Goal: Complete application form

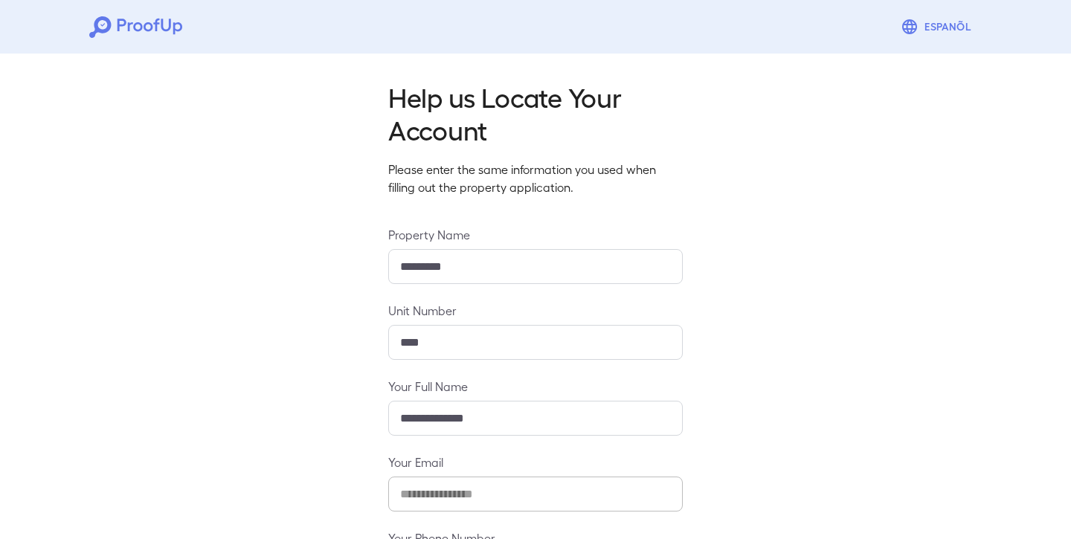
scroll to position [135, 0]
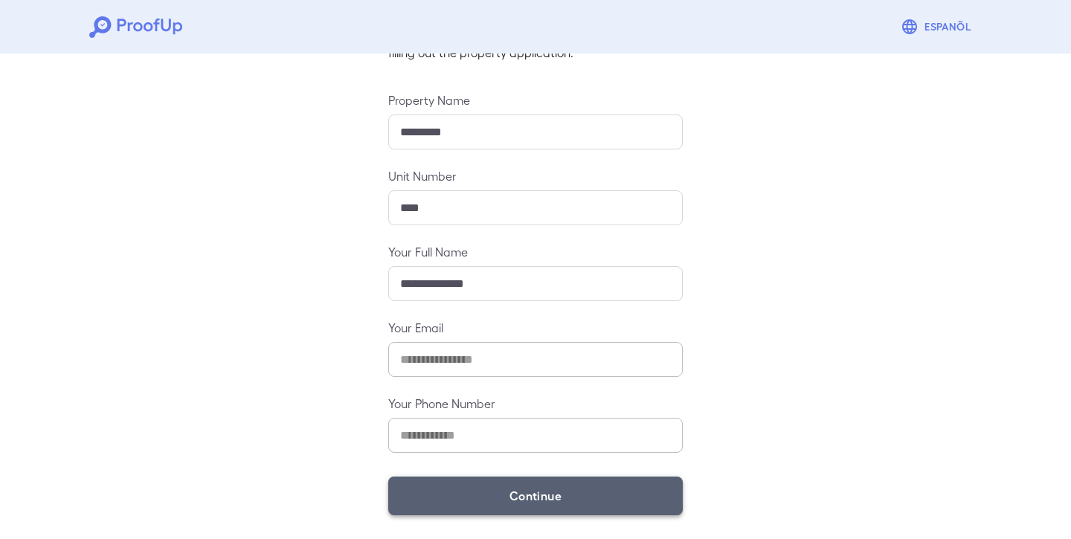
click at [494, 500] on button "Continue" at bounding box center [535, 496] width 294 height 39
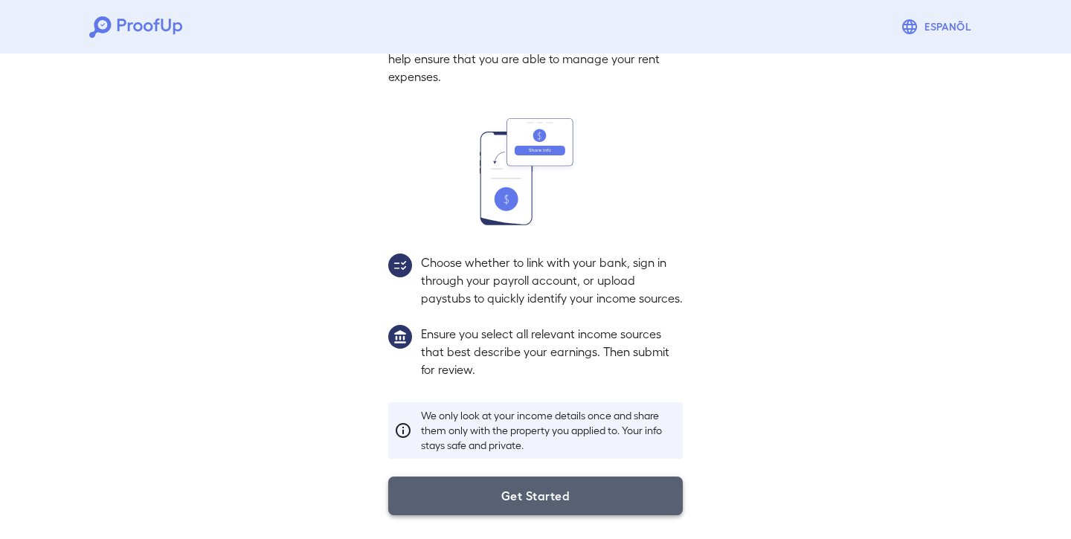
click at [529, 497] on button "Get Started" at bounding box center [535, 496] width 294 height 39
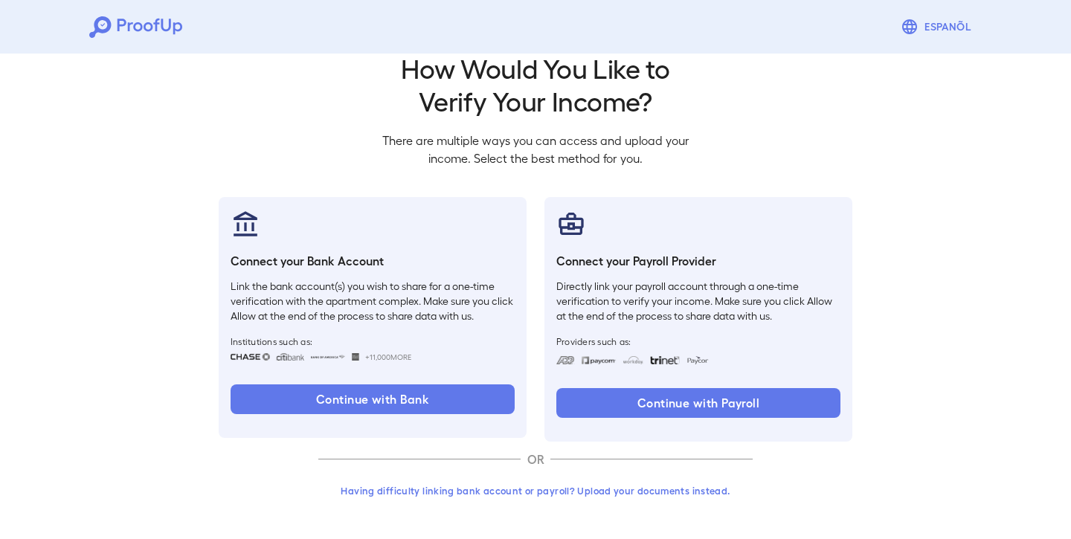
click at [526, 492] on button "Having difficulty linking bank account or payroll? Upload your documents instea…" at bounding box center [535, 490] width 434 height 27
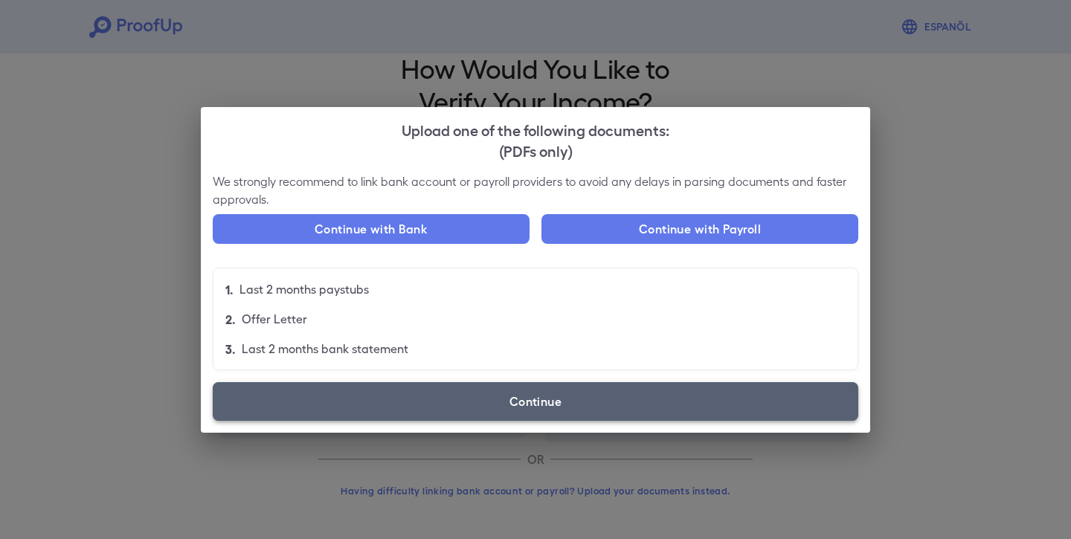
click at [553, 395] on label "Continue" at bounding box center [535, 401] width 645 height 39
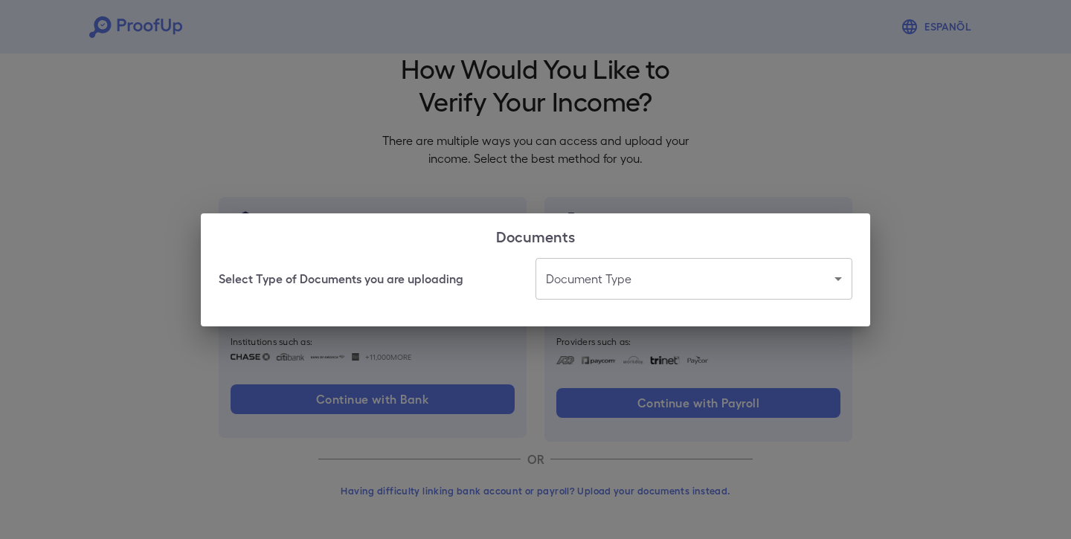
click at [567, 271] on body "Espanõl Go back How Would You Like to Verify Your Income? There are multiple wa…" at bounding box center [535, 255] width 1071 height 568
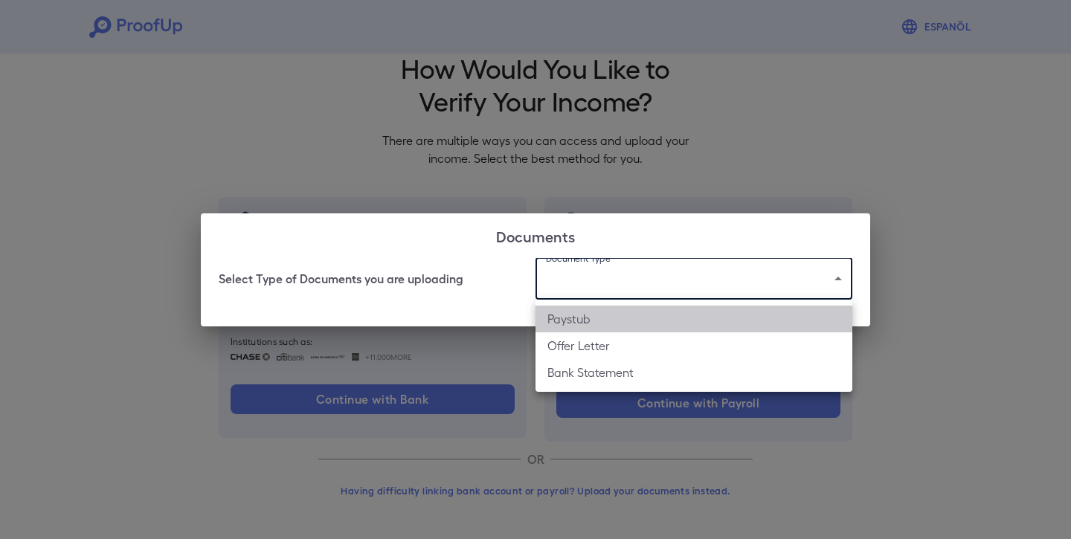
click at [575, 314] on li "Paystub" at bounding box center [693, 319] width 317 height 27
type input "*******"
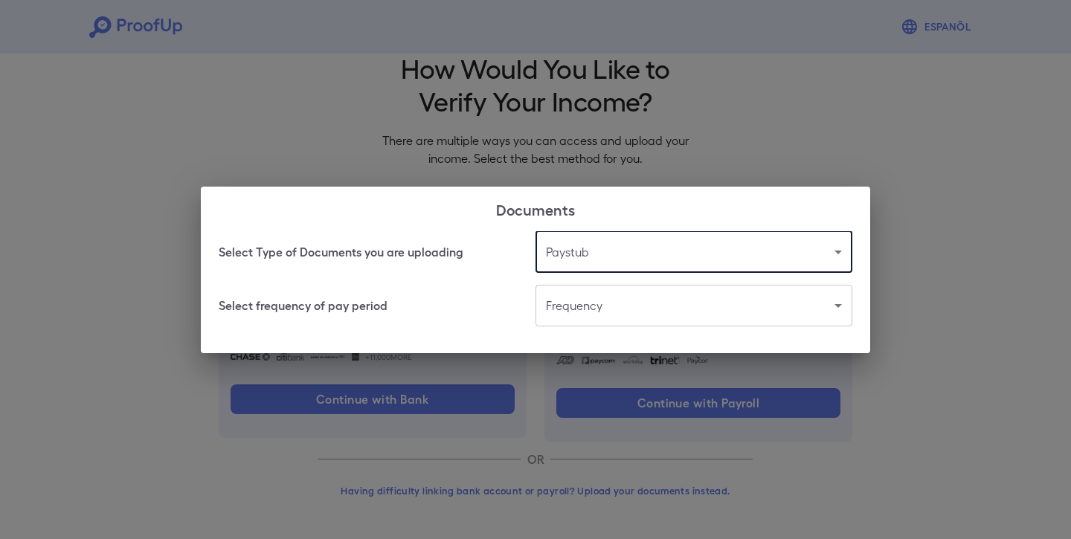
click at [659, 309] on body "Espanõl Go back How Would You Like to Verify Your Income? There are multiple wa…" at bounding box center [535, 255] width 1071 height 568
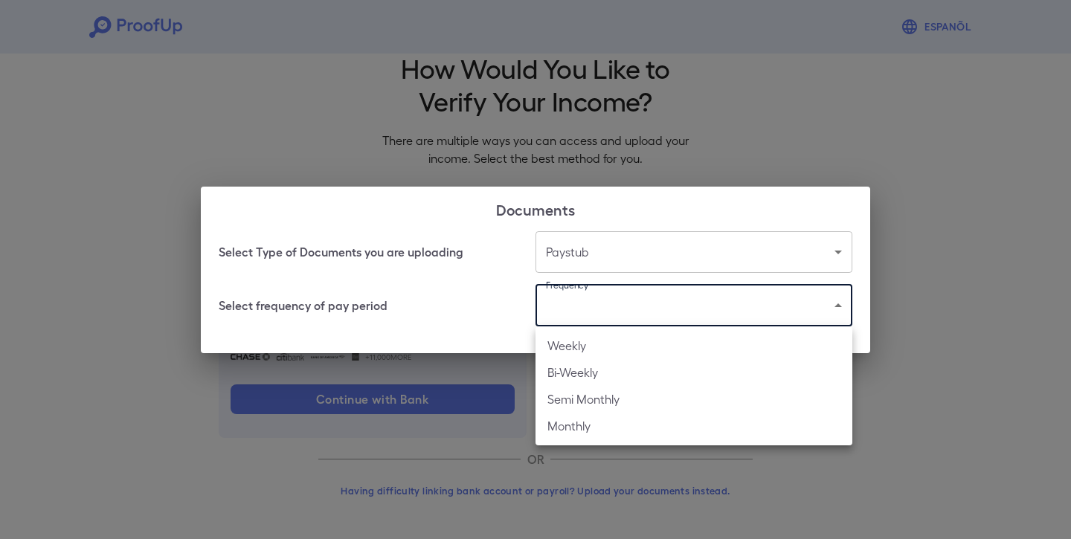
click at [625, 366] on li "Bi-Weekly" at bounding box center [693, 372] width 317 height 27
type input "*********"
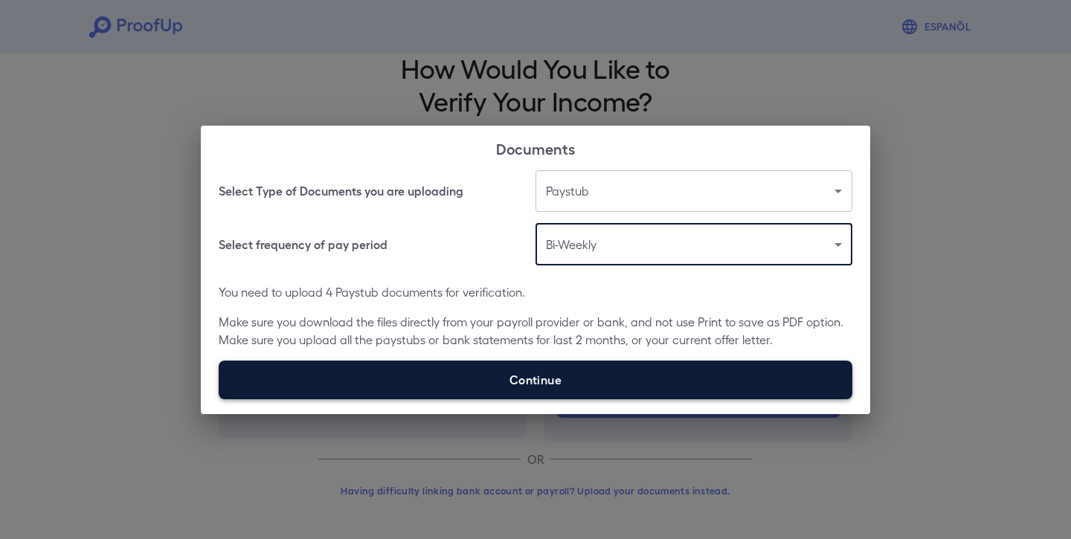
click at [579, 369] on label "Continue" at bounding box center [536, 380] width 634 height 39
click at [219, 399] on input "Continue" at bounding box center [219, 399] width 1 height 1
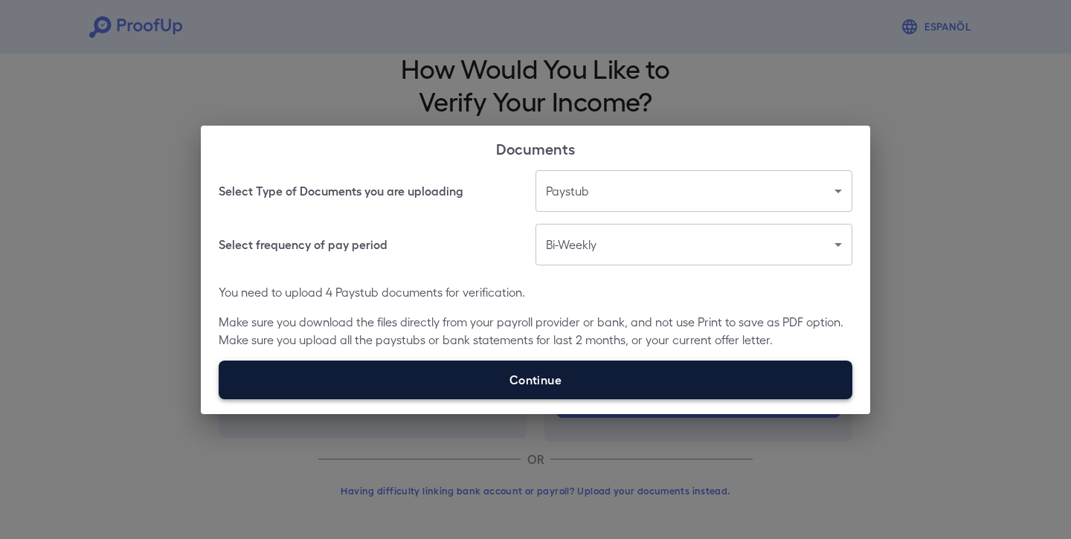
click at [567, 380] on label "Continue" at bounding box center [536, 380] width 634 height 39
click at [219, 399] on input "Continue" at bounding box center [219, 399] width 1 height 1
click at [529, 390] on label "Continue" at bounding box center [536, 380] width 634 height 39
click at [219, 399] on input "Continue" at bounding box center [219, 399] width 1 height 1
click at [573, 378] on label "Continue" at bounding box center [536, 380] width 634 height 39
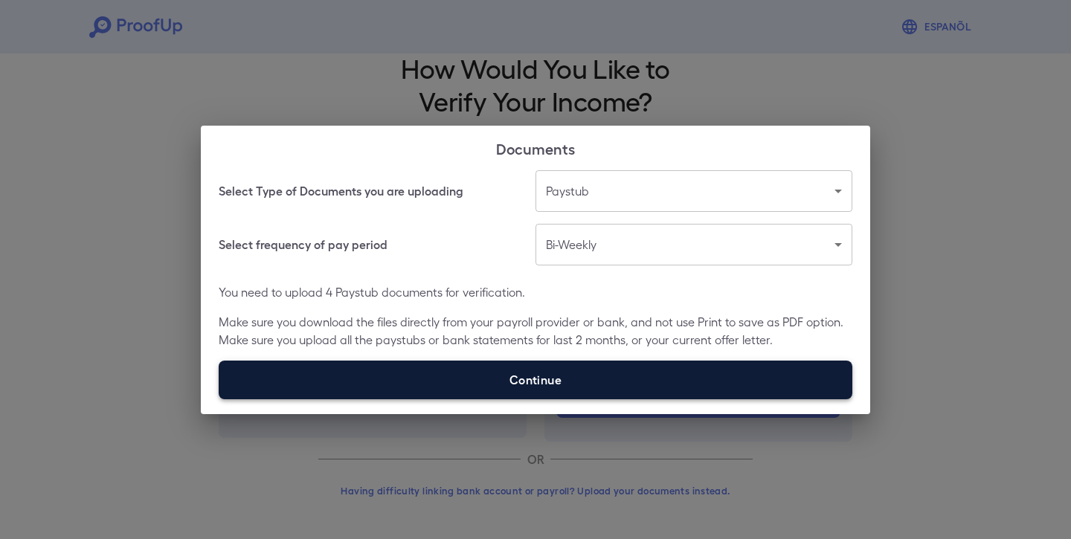
click at [219, 399] on input "Continue" at bounding box center [219, 399] width 1 height 1
click at [552, 370] on label "Continue" at bounding box center [536, 380] width 634 height 39
click at [219, 399] on input "Continue" at bounding box center [219, 399] width 1 height 1
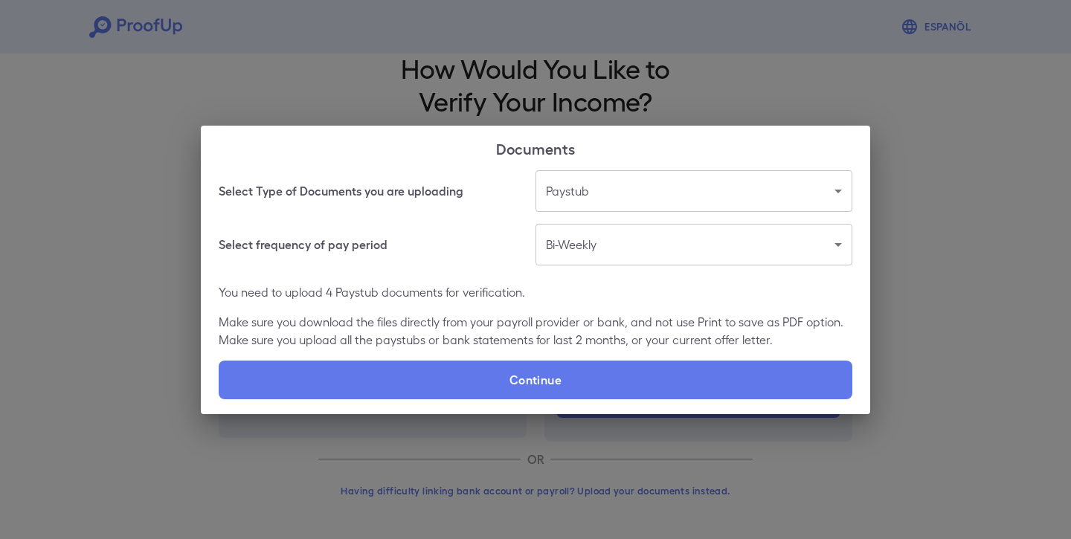
type input "**********"
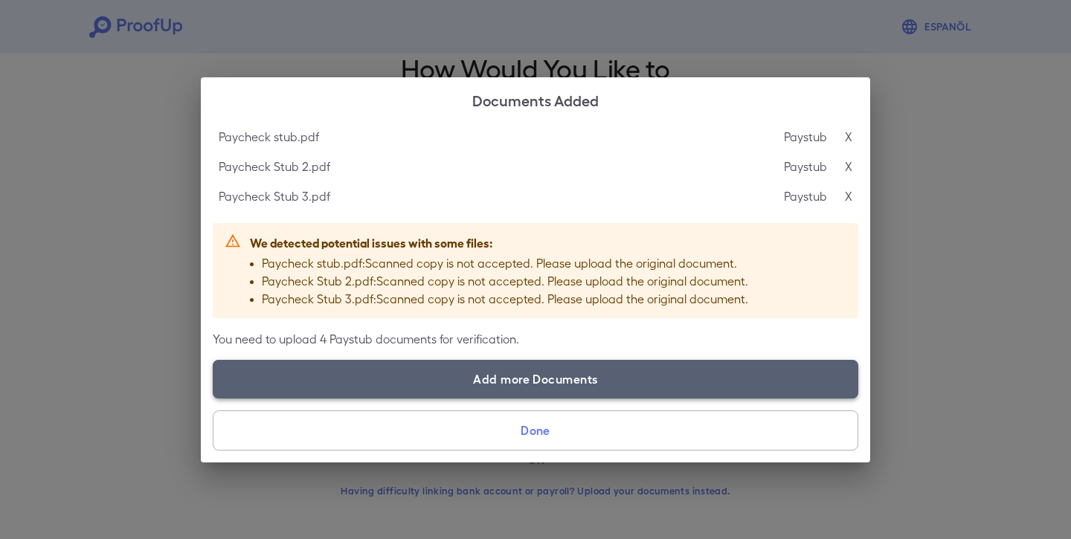
click at [553, 386] on label "Add more Documents" at bounding box center [535, 379] width 645 height 39
click at [213, 398] on input "Add more Documents" at bounding box center [213, 398] width 1 height 1
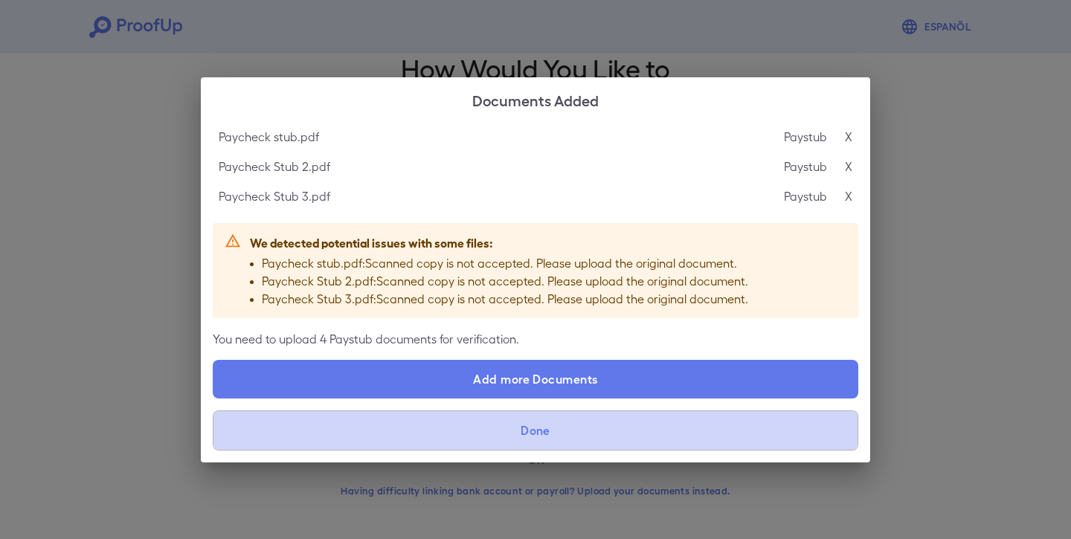
click at [603, 433] on button "Done" at bounding box center [535, 430] width 645 height 40
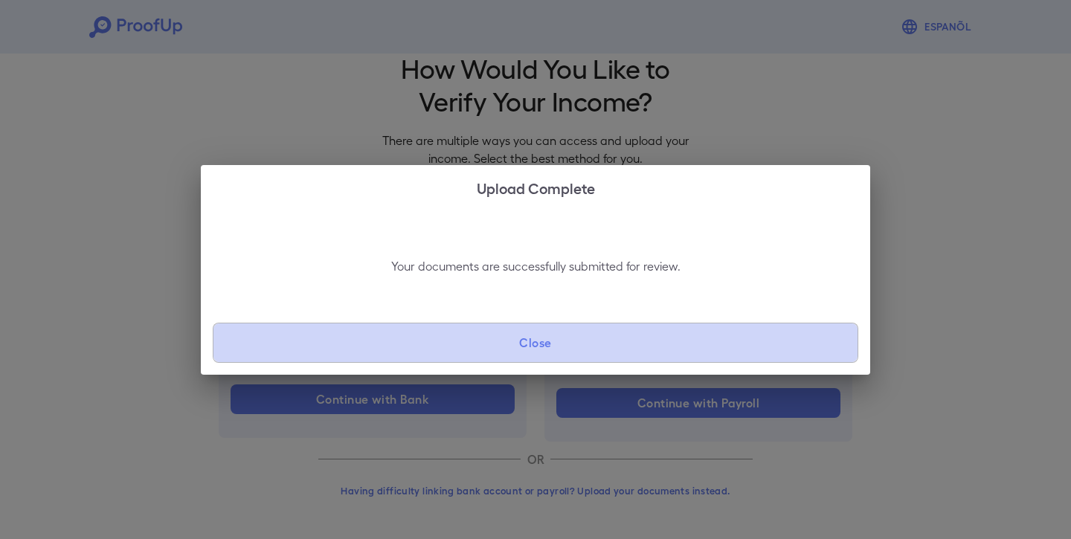
click at [578, 354] on button "Close" at bounding box center [535, 343] width 645 height 40
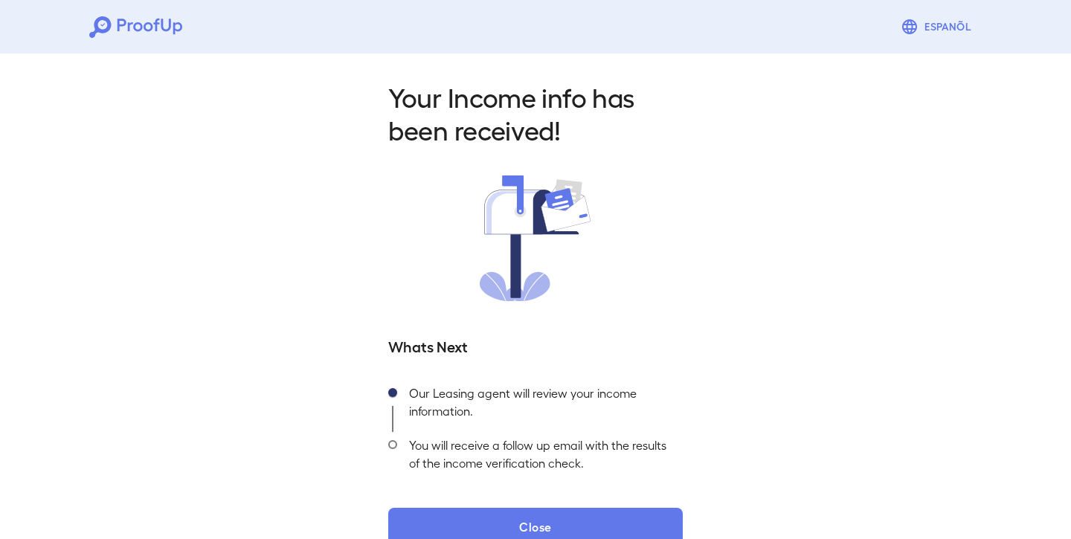
scroll to position [30, 0]
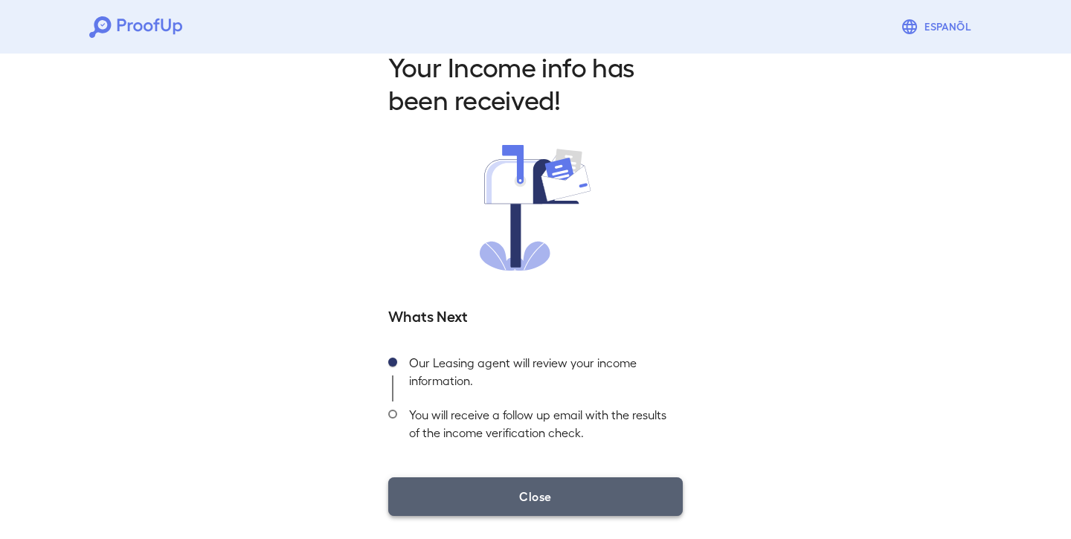
click at [503, 496] on button "Close" at bounding box center [535, 496] width 294 height 39
